Goal: Task Accomplishment & Management: Complete application form

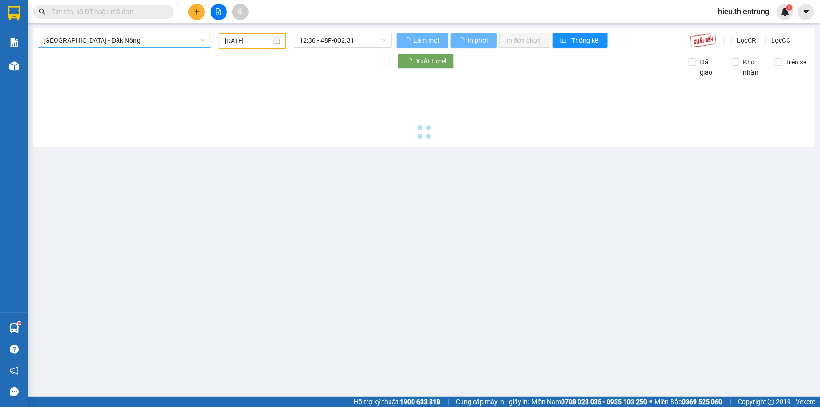
click at [124, 47] on span "[GEOGRAPHIC_DATA] - Đăk Nông" at bounding box center [124, 40] width 162 height 14
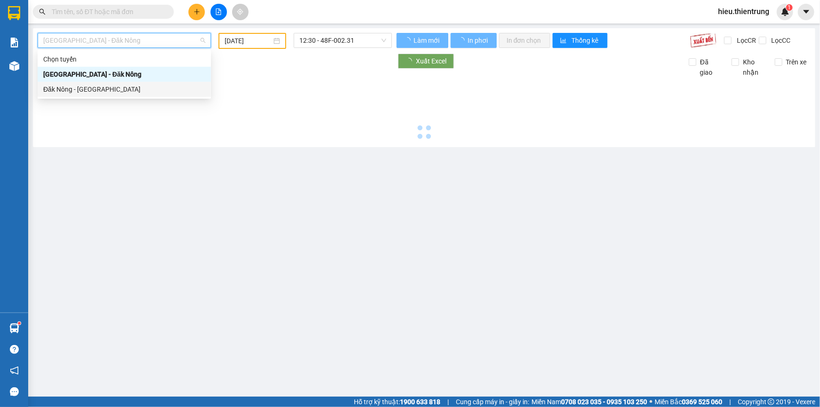
click at [92, 98] on body "Kết quả tìm kiếm ( 0 ) Bộ lọc Ngày tạo đơn gần nhất No Data hieu.thientrung 1 B…" at bounding box center [410, 203] width 820 height 407
type input "[DATE]"
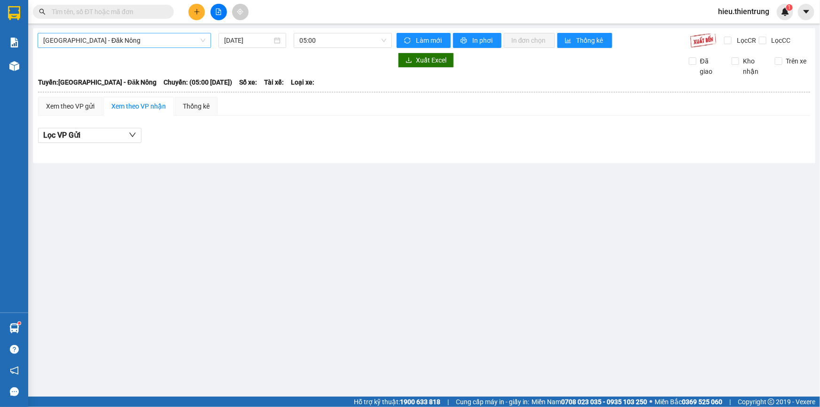
drag, startPoint x: 114, startPoint y: 38, endPoint x: 116, endPoint y: 47, distance: 9.7
click at [114, 40] on span "[GEOGRAPHIC_DATA] - Đăk Nông" at bounding box center [124, 40] width 162 height 14
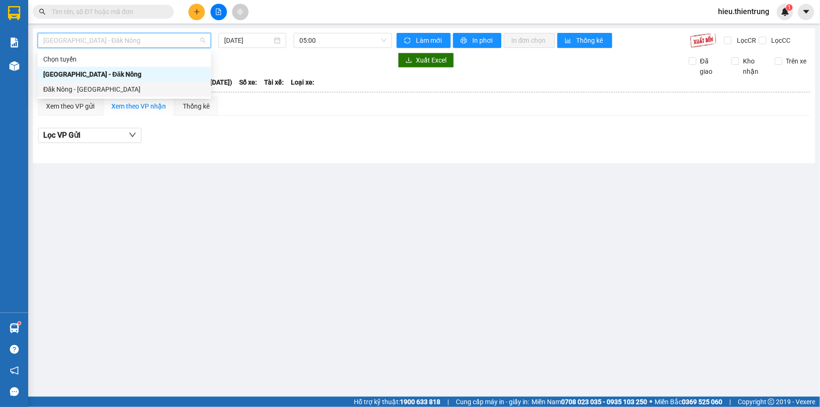
click at [91, 90] on div "Đăk Nông - [GEOGRAPHIC_DATA]" at bounding box center [124, 89] width 162 height 10
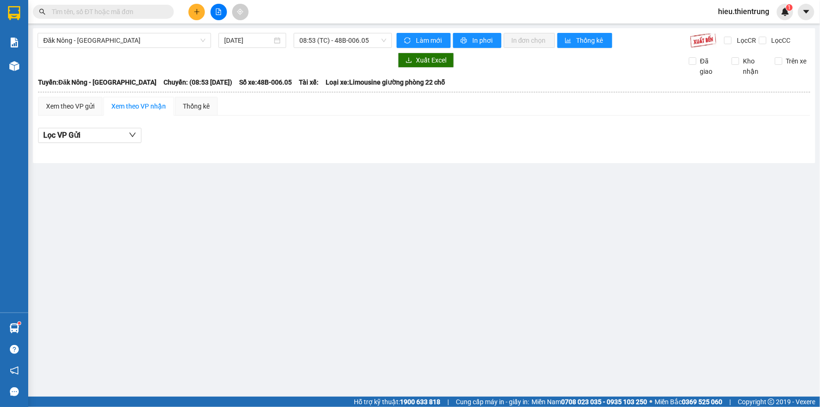
click at [274, 32] on div "Đăk Nông - [GEOGRAPHIC_DATA] [DATE] 08:53 (TC) - 48B-006.05 Làm mới In phơi In …" at bounding box center [424, 95] width 782 height 135
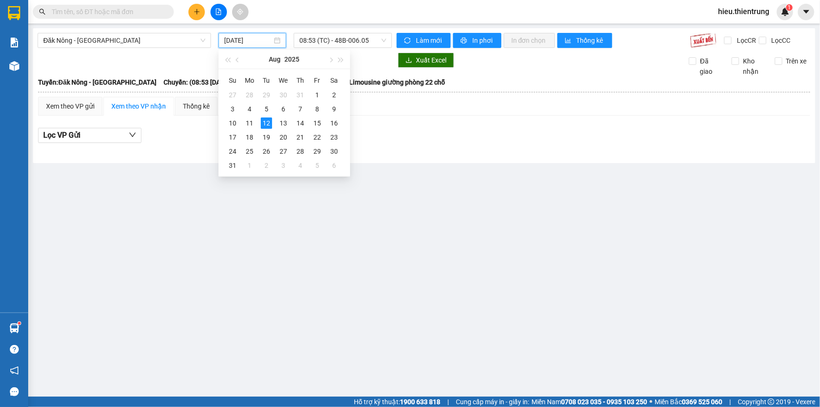
click at [267, 37] on input "[DATE]" at bounding box center [248, 40] width 48 height 10
click at [254, 125] on div "11" at bounding box center [249, 122] width 11 height 11
type input "[DATE]"
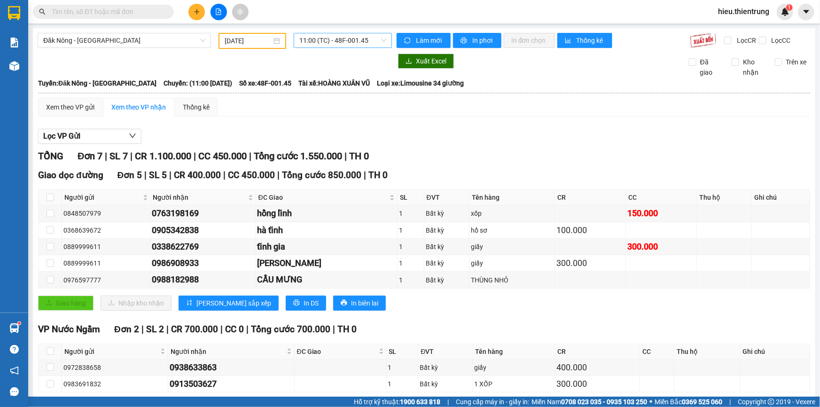
drag, startPoint x: 332, startPoint y: 53, endPoint x: 340, endPoint y: 47, distance: 10.3
click at [333, 54] on div at bounding box center [215, 61] width 354 height 15
click at [340, 47] on span "11:00 (TC) - 48F-001.45" at bounding box center [342, 40] width 87 height 14
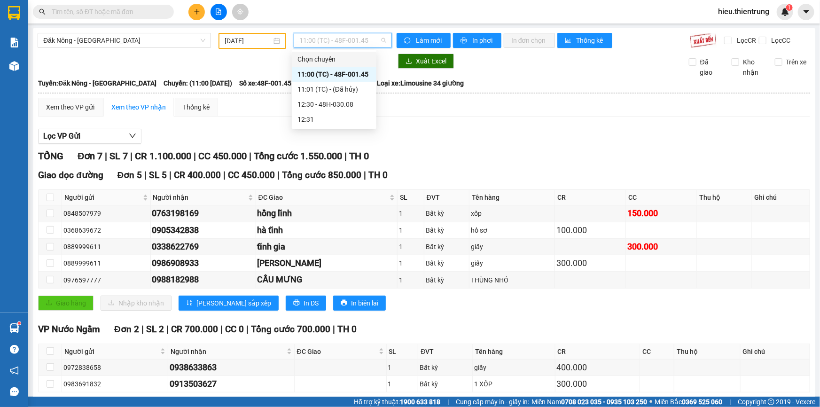
click at [378, 17] on div "Kết quả tìm kiếm ( 0 ) Bộ lọc Ngày tạo đơn gần nhất No Data hieu.thientrung 1" at bounding box center [410, 11] width 820 height 23
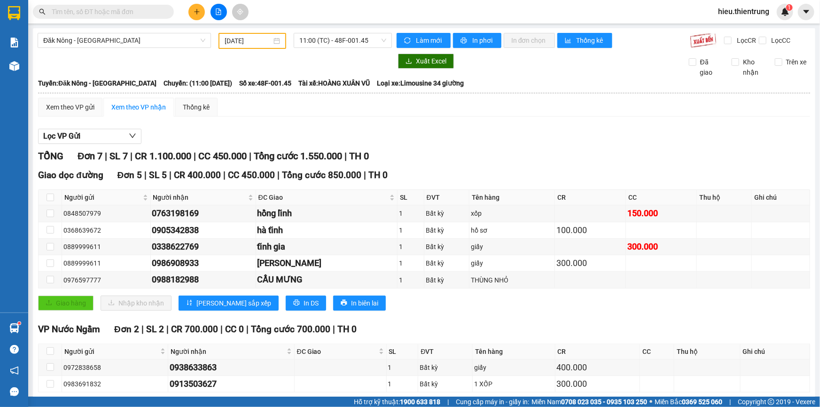
click at [394, 14] on div "Kết quả tìm kiếm ( 0 ) Bộ lọc Ngày tạo đơn gần nhất No Data hieu.thientrung 1" at bounding box center [410, 11] width 820 height 23
click at [22, 69] on div at bounding box center [14, 66] width 16 height 16
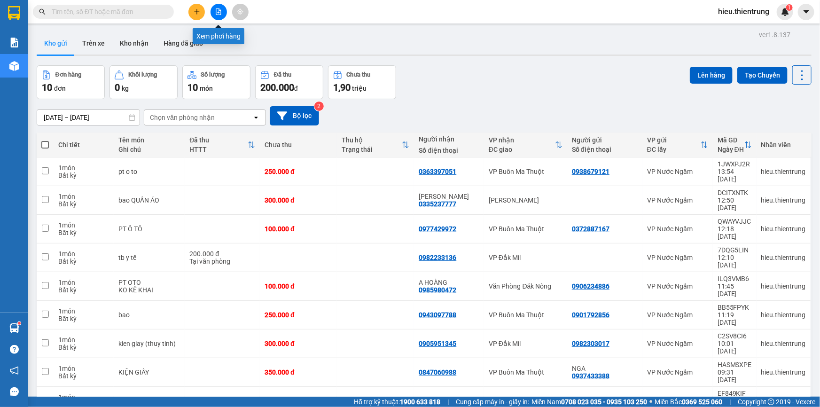
click at [217, 9] on icon "file-add" at bounding box center [218, 11] width 7 height 7
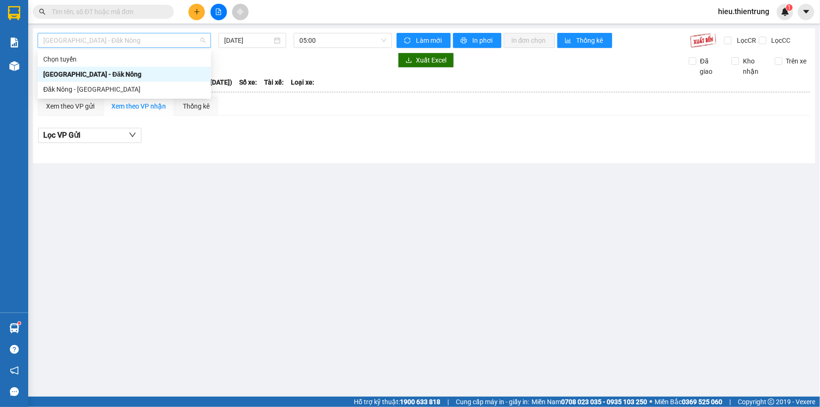
click at [128, 41] on span "[GEOGRAPHIC_DATA] - Đăk Nông" at bounding box center [124, 40] width 162 height 14
click at [92, 85] on div "Đăk Nông - [GEOGRAPHIC_DATA]" at bounding box center [124, 89] width 162 height 10
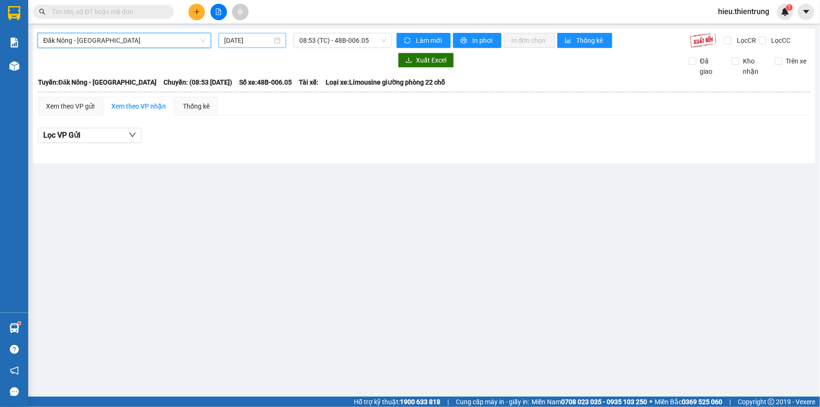
click at [242, 41] on input "[DATE]" at bounding box center [248, 40] width 48 height 10
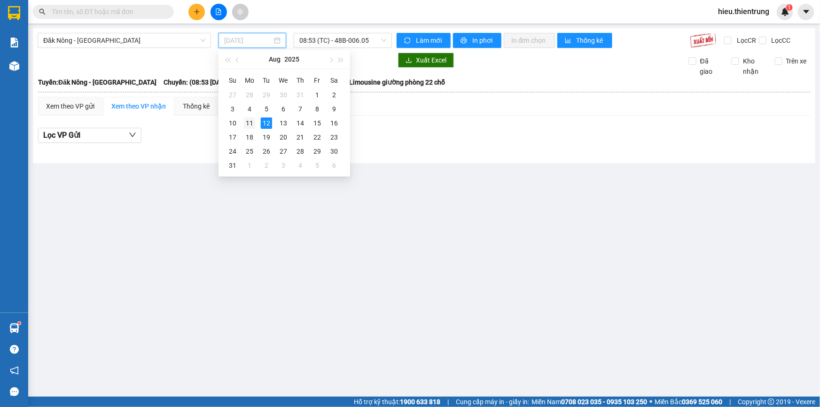
click at [250, 124] on div "11" at bounding box center [249, 122] width 11 height 11
type input "[DATE]"
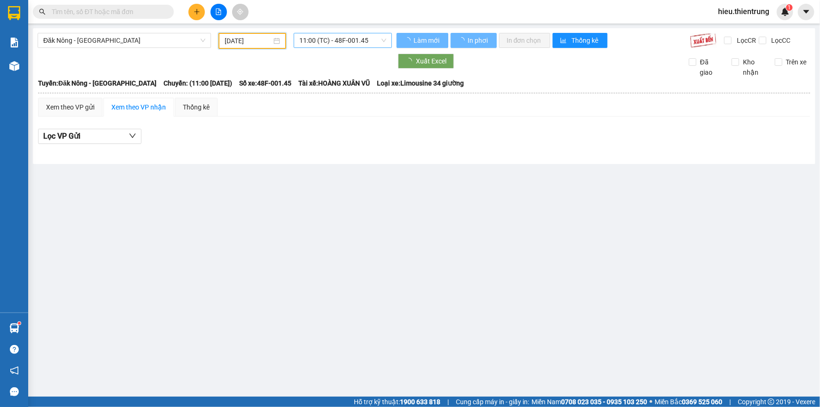
click at [321, 42] on span "11:00 (TC) - 48F-001.45" at bounding box center [342, 40] width 87 height 14
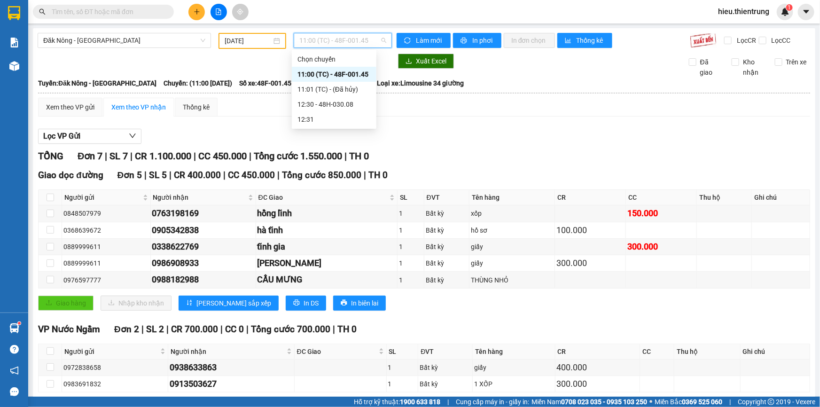
click at [344, 78] on div "11:00 (TC) - 48F-001.45" at bounding box center [333, 74] width 73 height 10
click at [195, 5] on button at bounding box center [196, 12] width 16 height 16
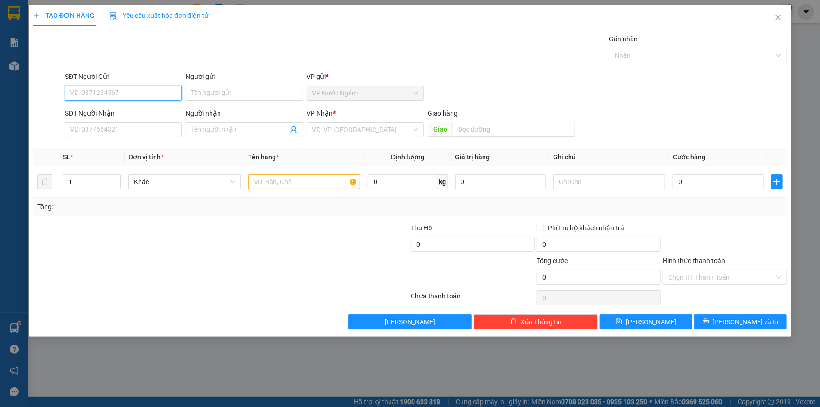
click at [106, 93] on input "SĐT Người Gửi" at bounding box center [123, 93] width 117 height 15
click at [138, 127] on input "SĐT Người Nhận" at bounding box center [123, 129] width 117 height 15
type input "9"
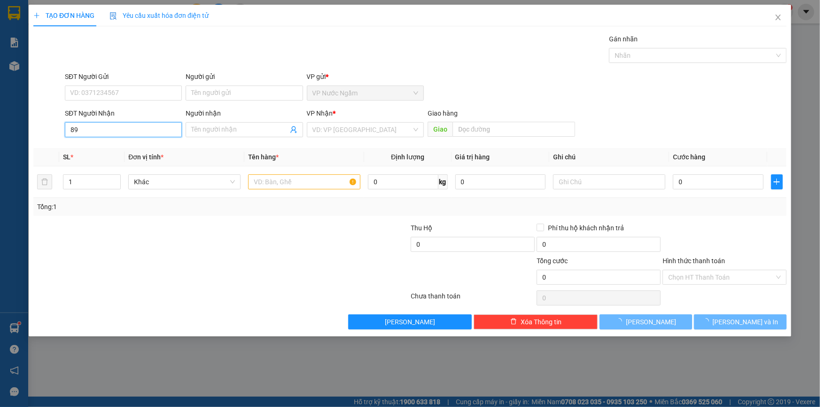
type input "8"
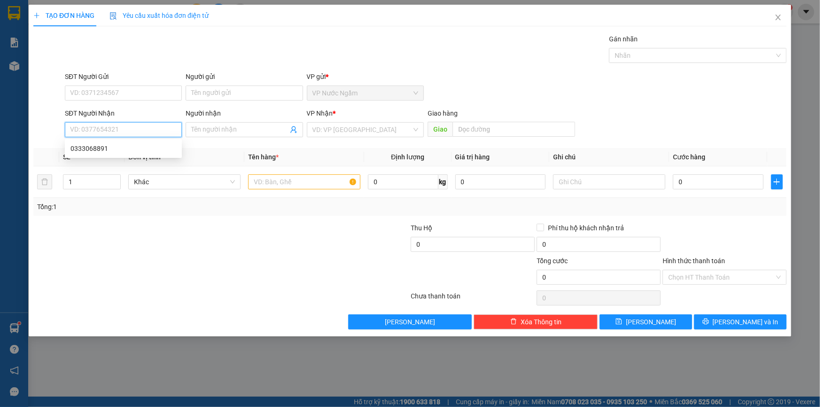
type input "0"
click at [132, 92] on input "SĐT Người Gửi" at bounding box center [123, 93] width 117 height 15
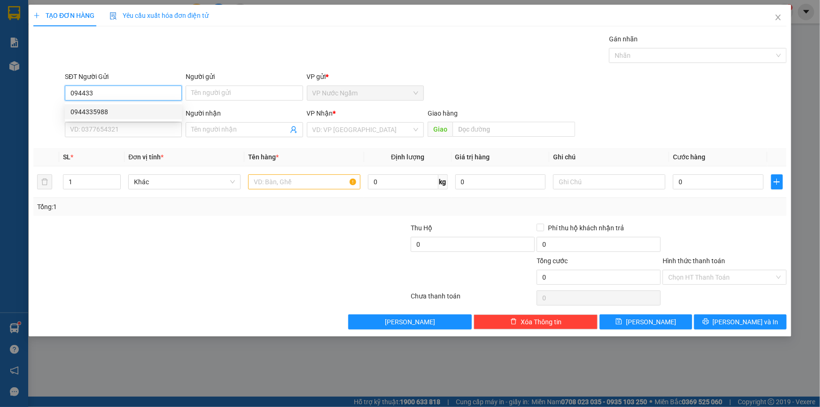
click at [118, 111] on div "0944335988" at bounding box center [123, 112] width 106 height 10
type input "0944335988"
type input "0888128880"
type input "1.000.000"
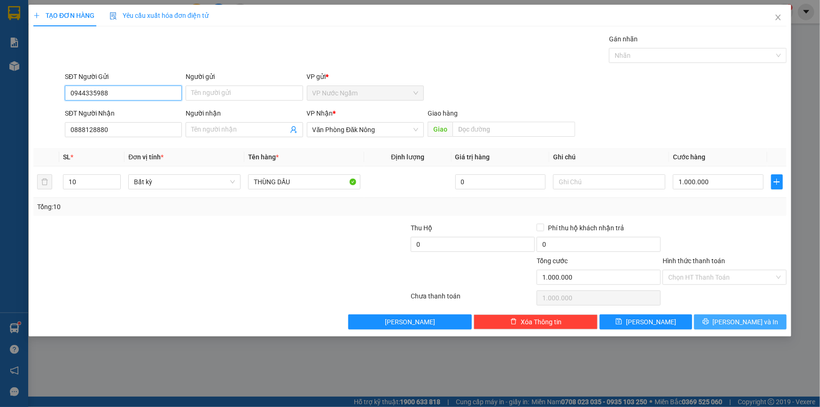
type input "0944335988"
drag, startPoint x: 742, startPoint y: 326, endPoint x: 659, endPoint y: 273, distance: 98.6
click at [742, 325] on span "[PERSON_NAME] và In" at bounding box center [746, 322] width 66 height 10
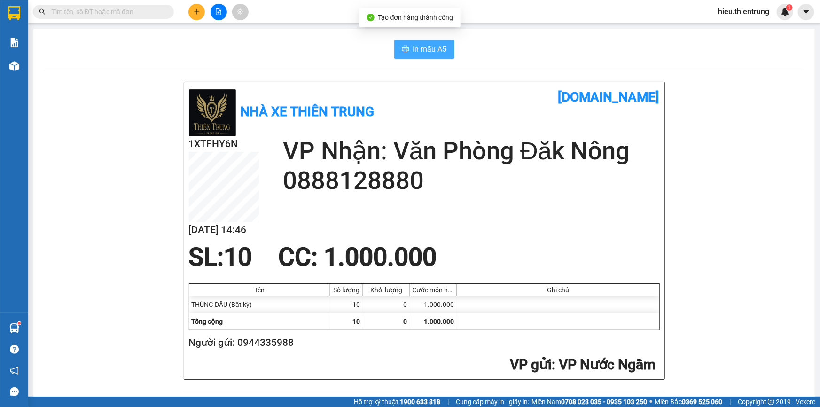
click at [406, 53] on button "In mẫu A5" at bounding box center [424, 49] width 60 height 19
click at [554, 14] on div "Kết quả tìm kiếm ( 0 ) Bộ lọc Ngày tạo đơn gần nhất No Data hieu.thientrung 1" at bounding box center [410, 11] width 820 height 23
click at [258, 16] on div "Kết quả tìm kiếm ( 0 ) Bộ lọc Ngày tạo đơn gần nhất No Data hieu.thientrung 1" at bounding box center [410, 11] width 820 height 23
